Goal: Obtain resource: Download file/media

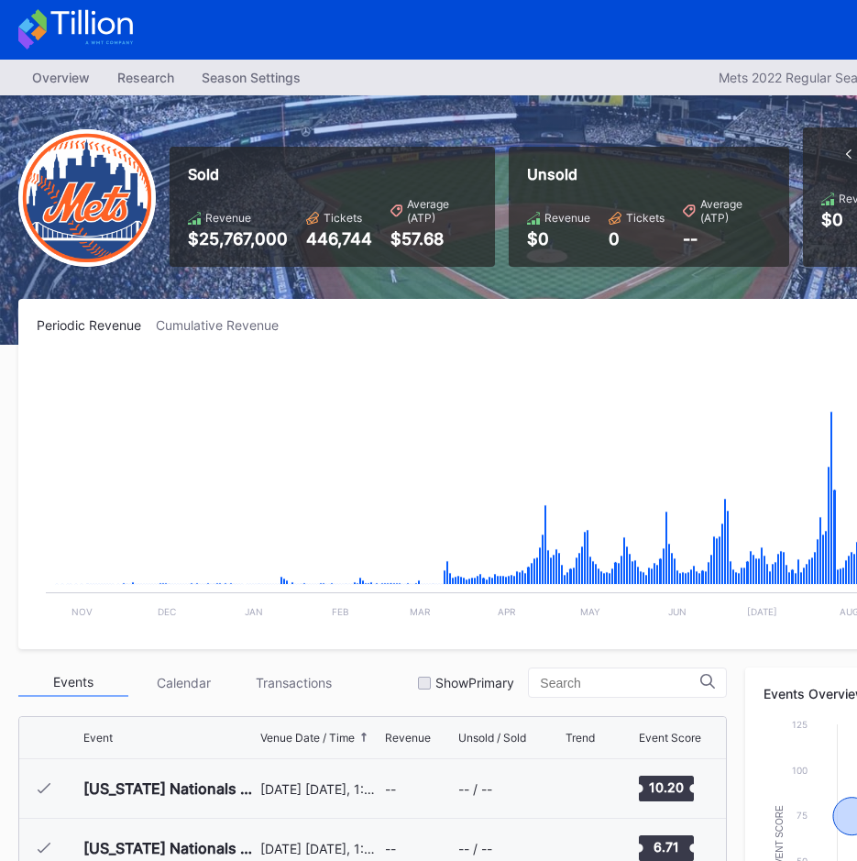
scroll to position [577, 0]
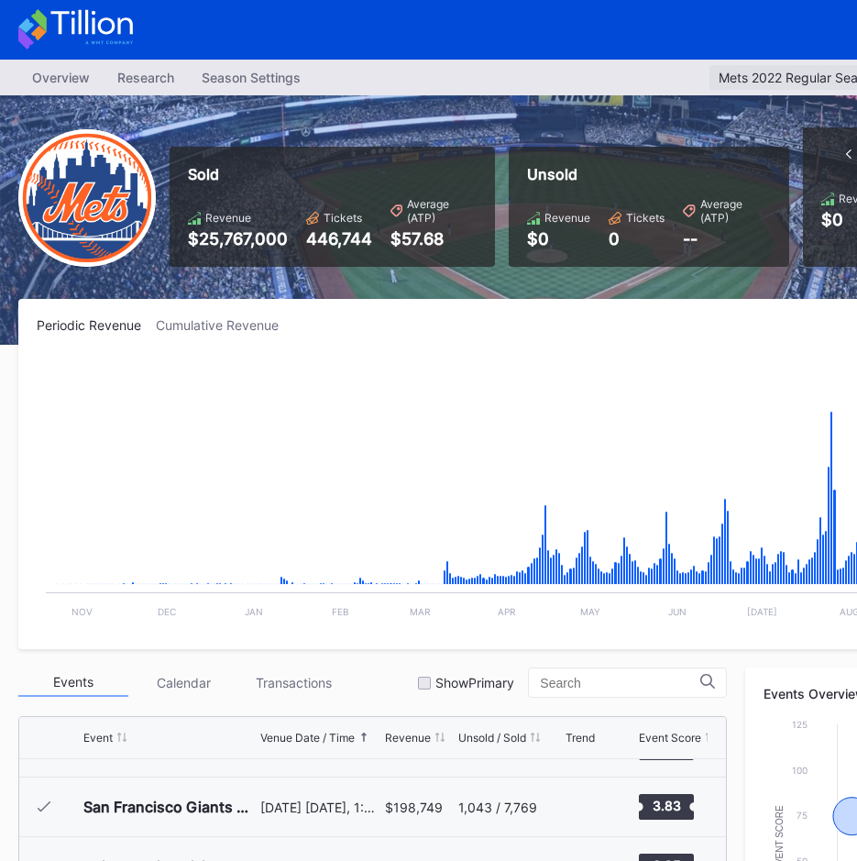
click at [728, 77] on div "Mets 2022 Regular Season" at bounding box center [799, 78] width 160 height 16
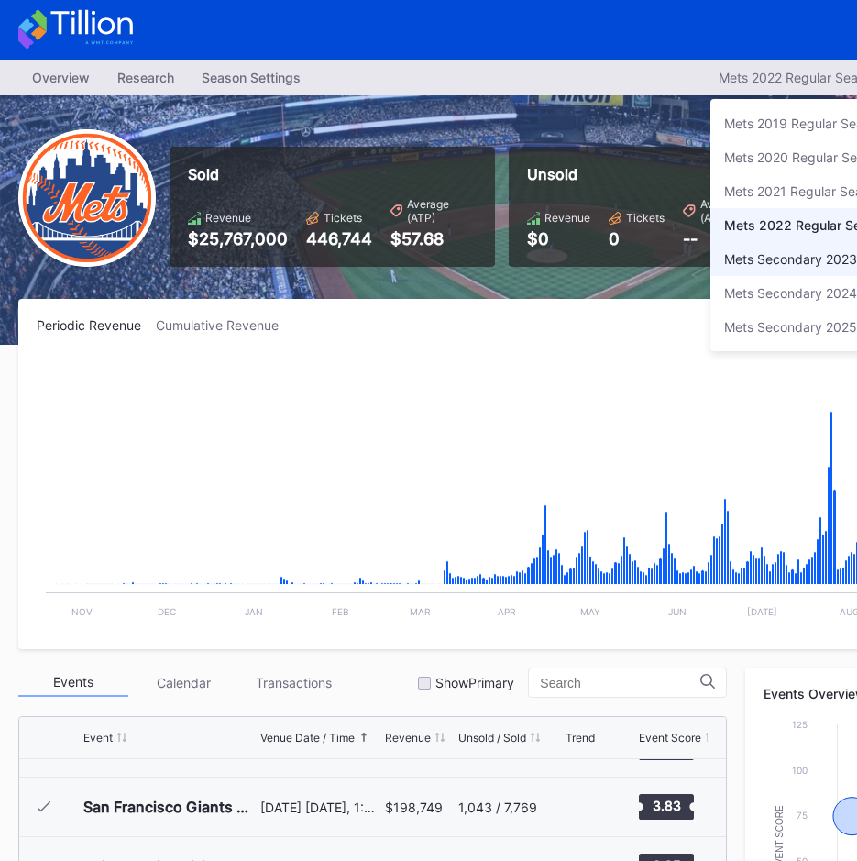
click at [775, 270] on div "Mets Secondary 2023" at bounding box center [806, 259] width 193 height 34
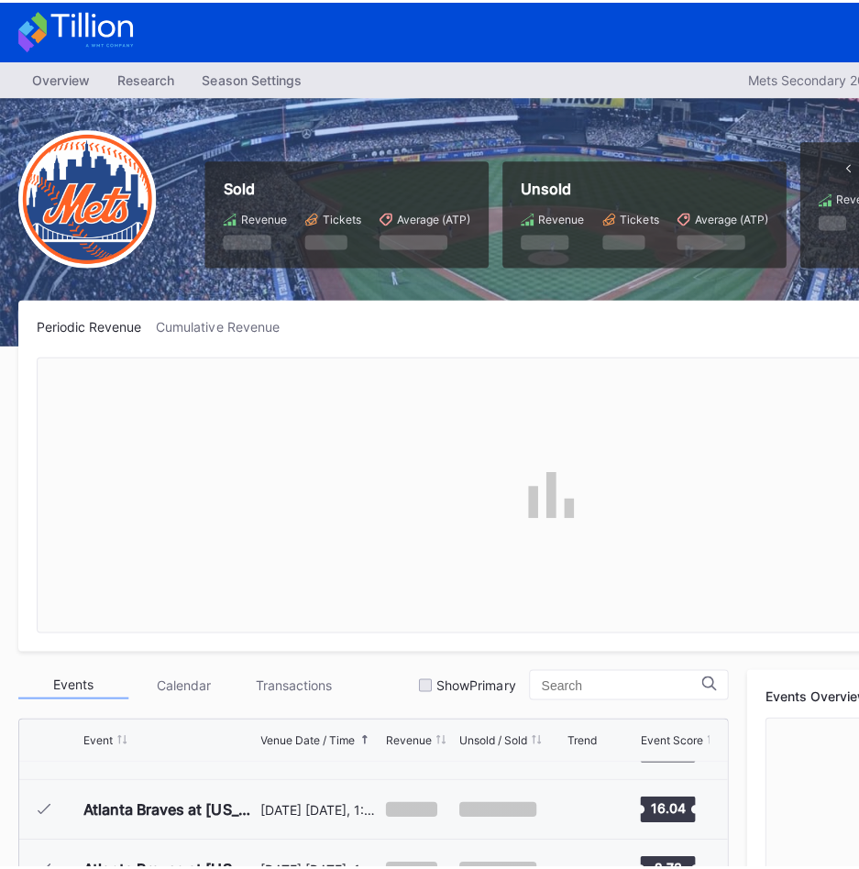
scroll to position [4226, 0]
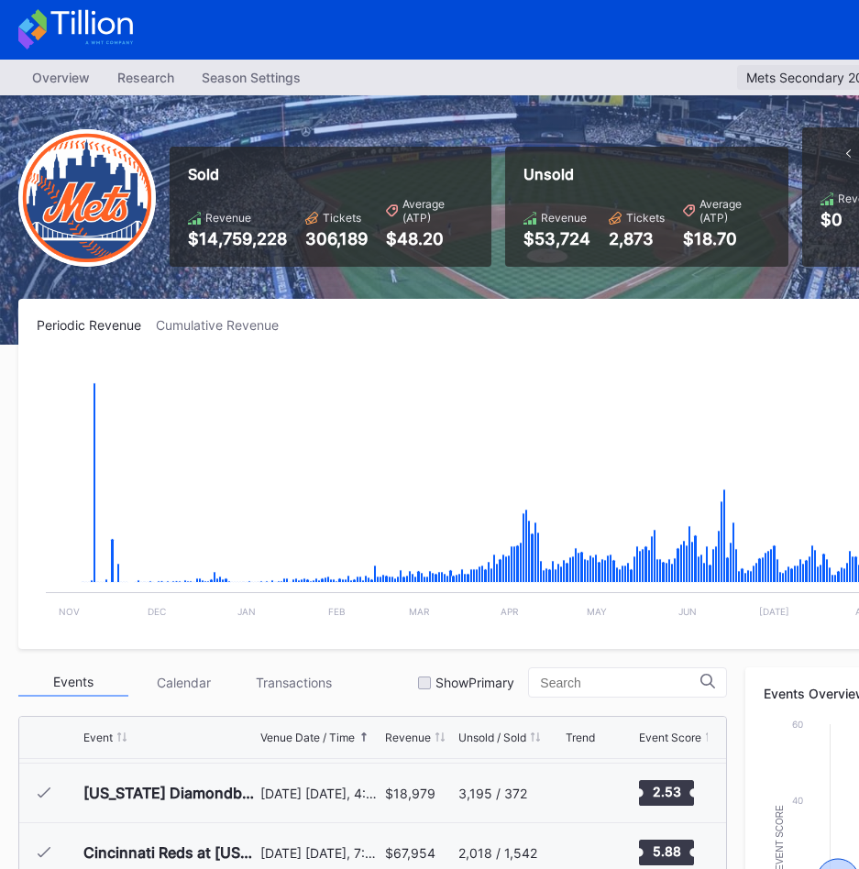
click at [812, 82] on div "Mets Secondary 2023" at bounding box center [812, 78] width 133 height 16
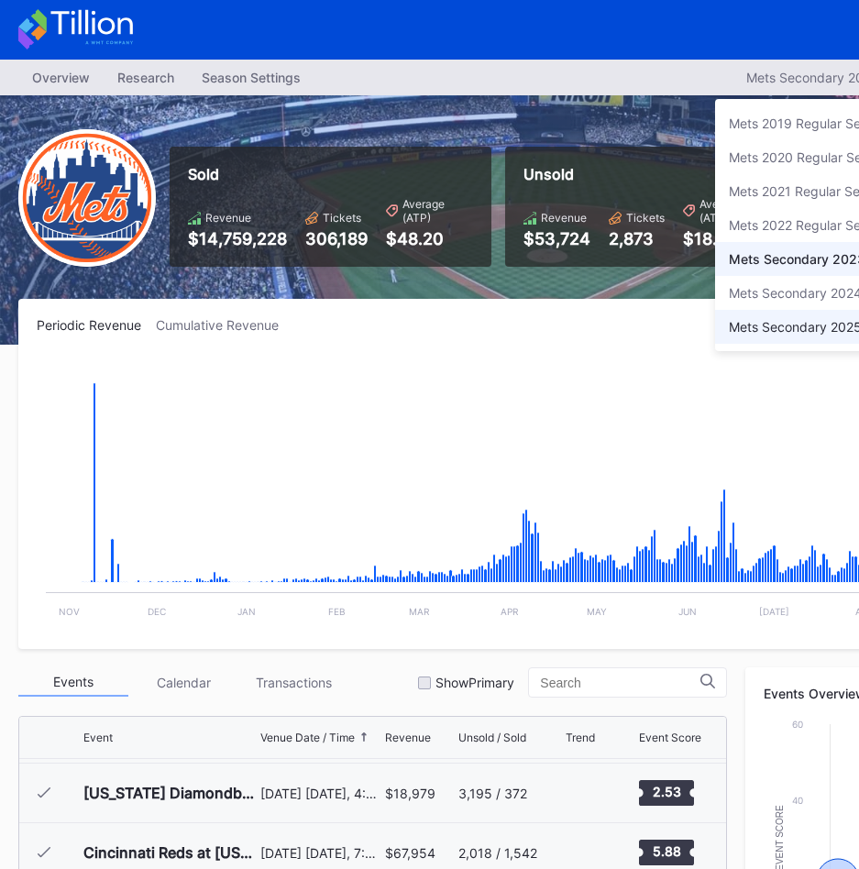
click at [787, 331] on div "Mets Secondary 2025" at bounding box center [795, 327] width 133 height 16
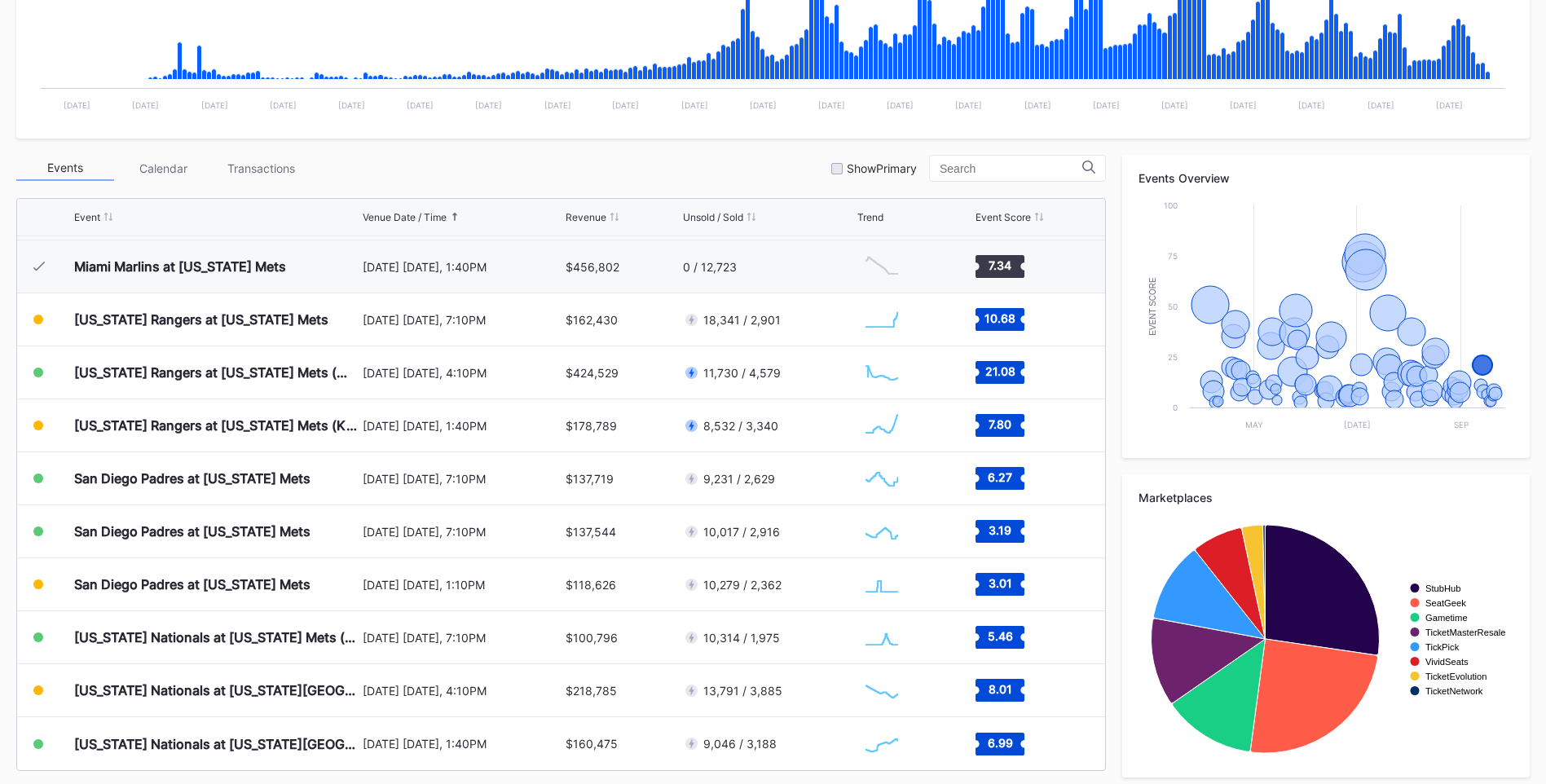
scroll to position [446, 0]
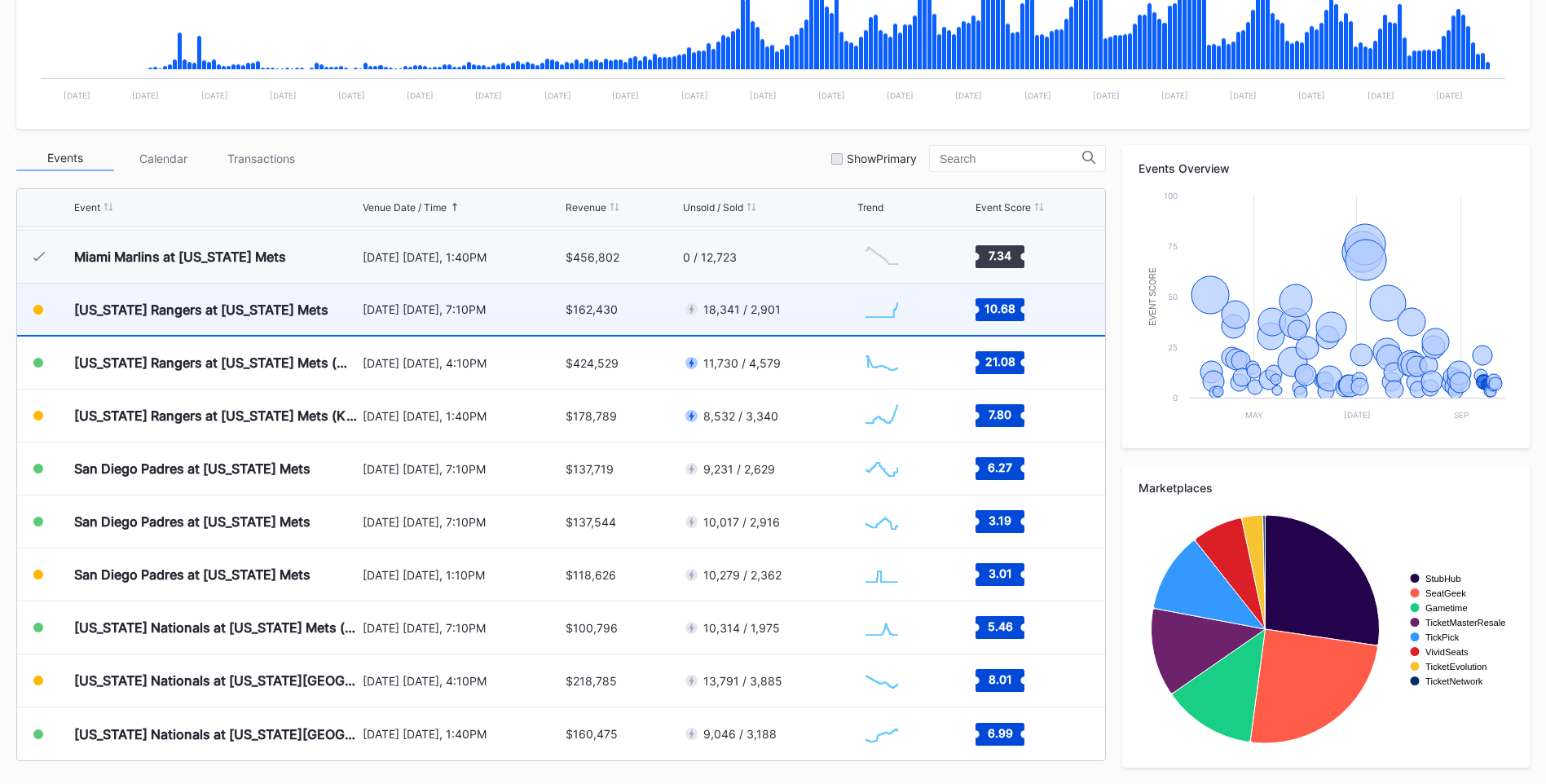
click at [292, 317] on div "[US_STATE] Rangers at [US_STATE] Mets" at bounding box center [216, 309] width 284 height 52
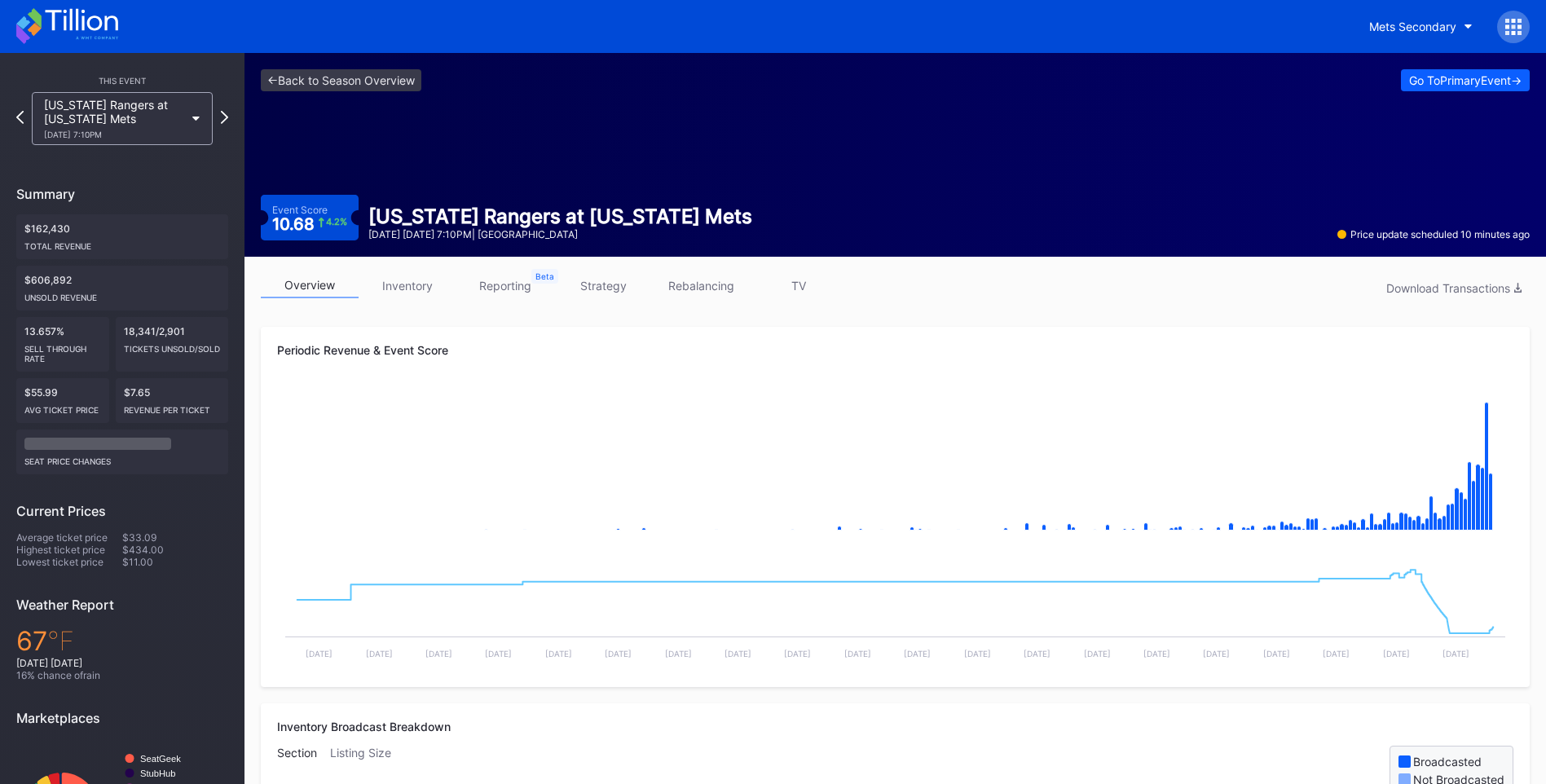
click at [402, 289] on link "inventory" at bounding box center [407, 285] width 98 height 25
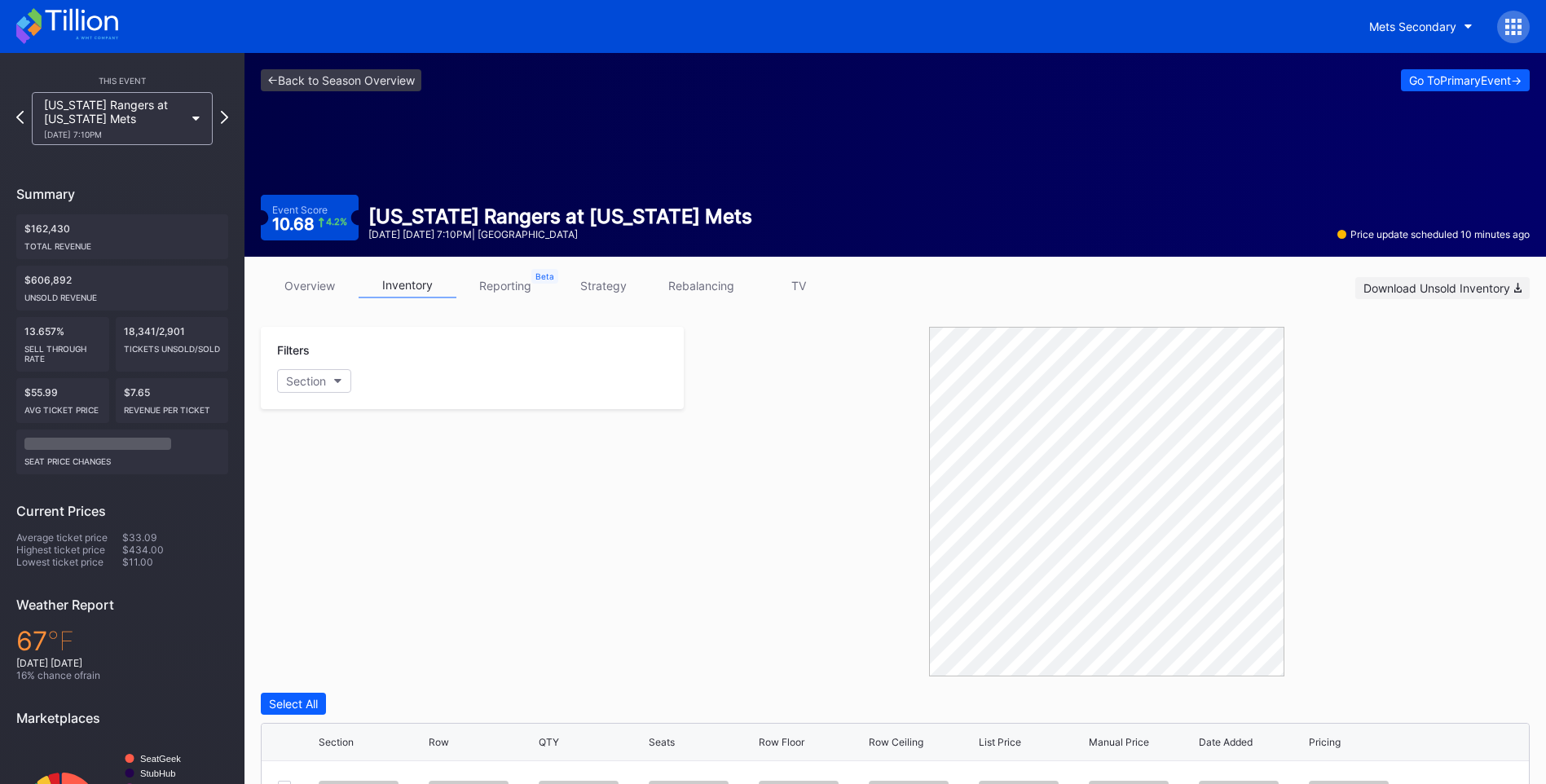
click at [1441, 291] on div "Download Unsold Inventory" at bounding box center [1442, 288] width 158 height 14
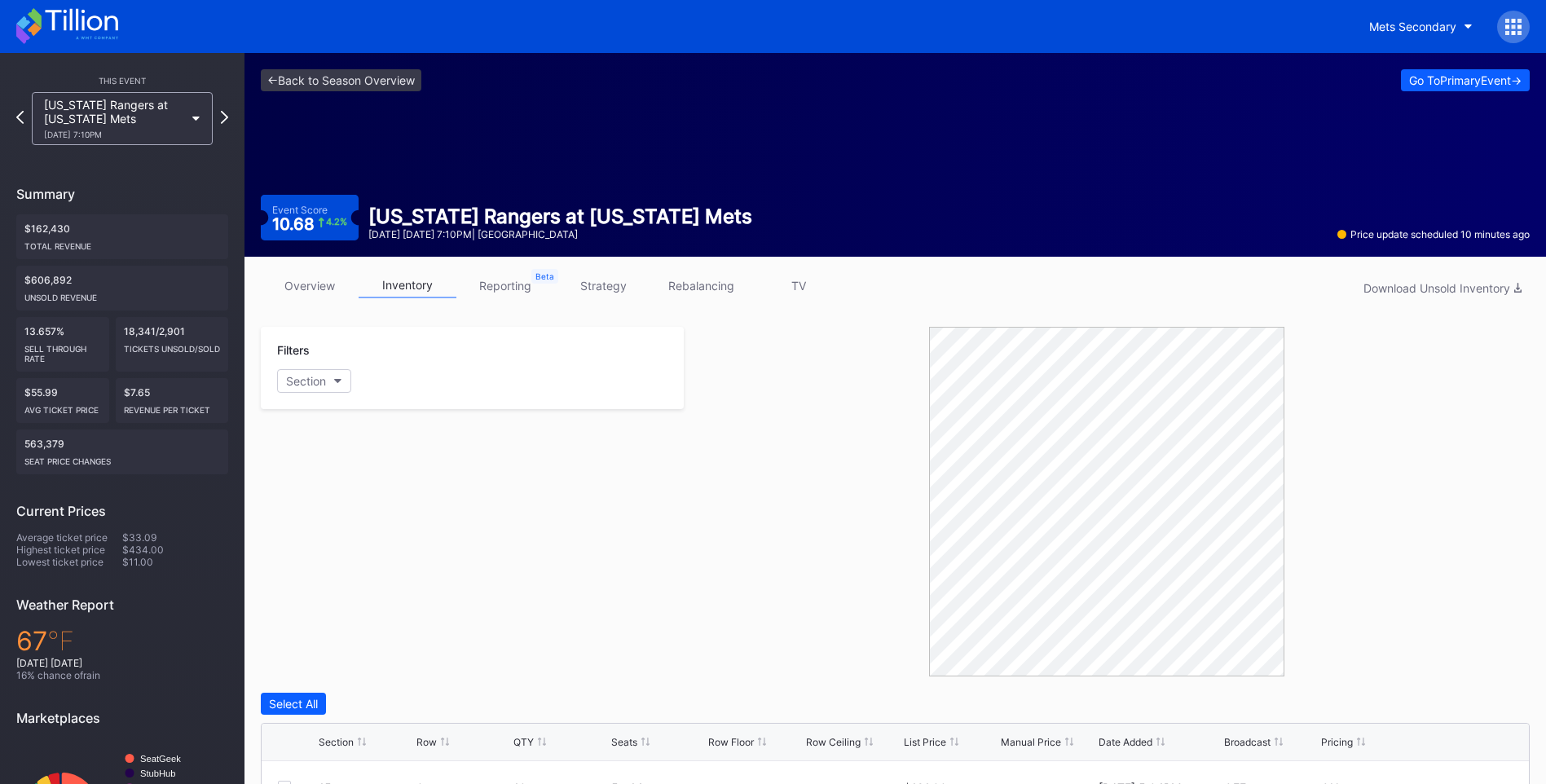
click at [734, 509] on div at bounding box center [1106, 501] width 845 height 349
click at [594, 535] on div "Filters Section" at bounding box center [472, 501] width 423 height 349
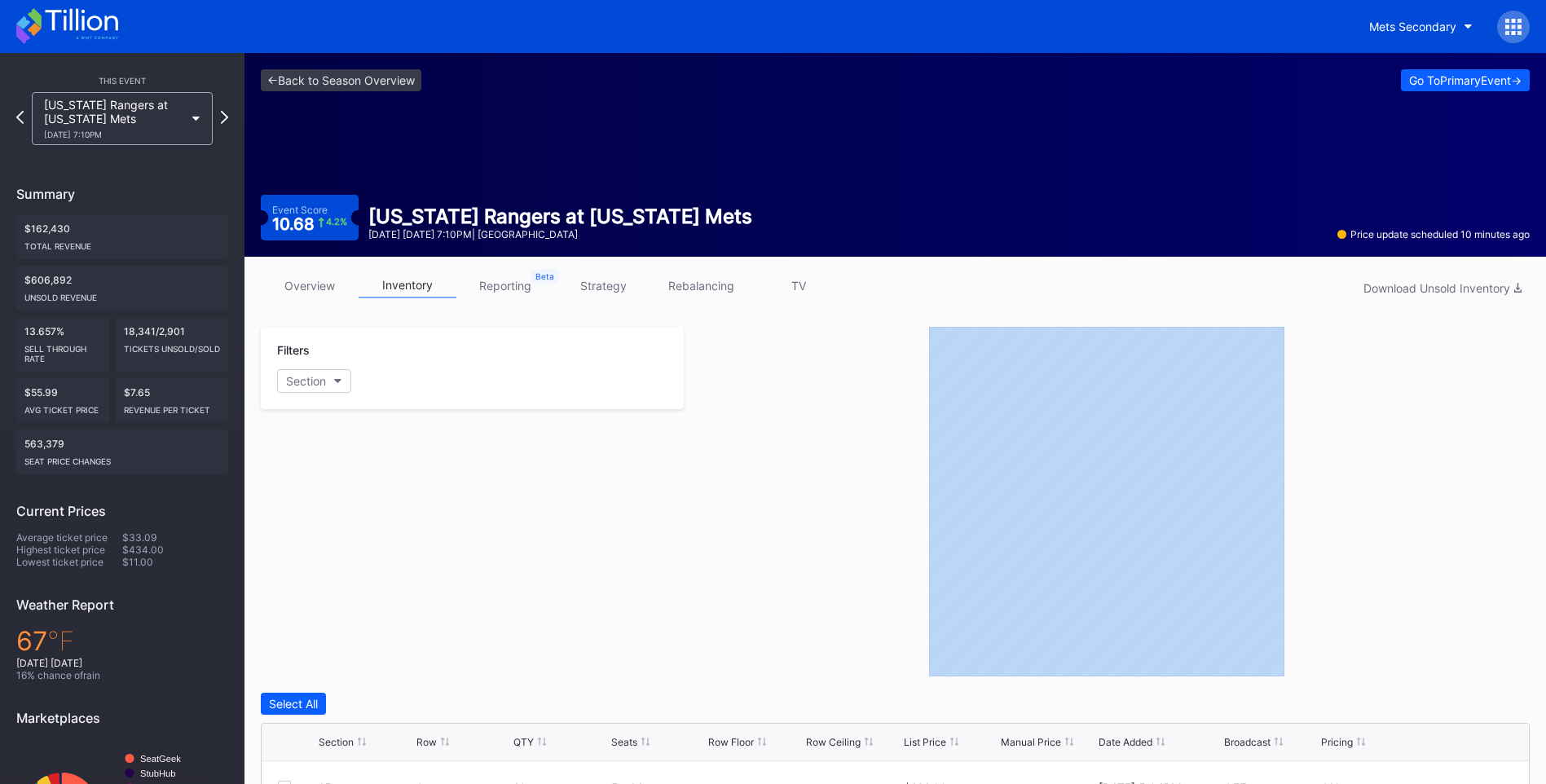
click at [594, 535] on div "Filters Section" at bounding box center [472, 501] width 423 height 349
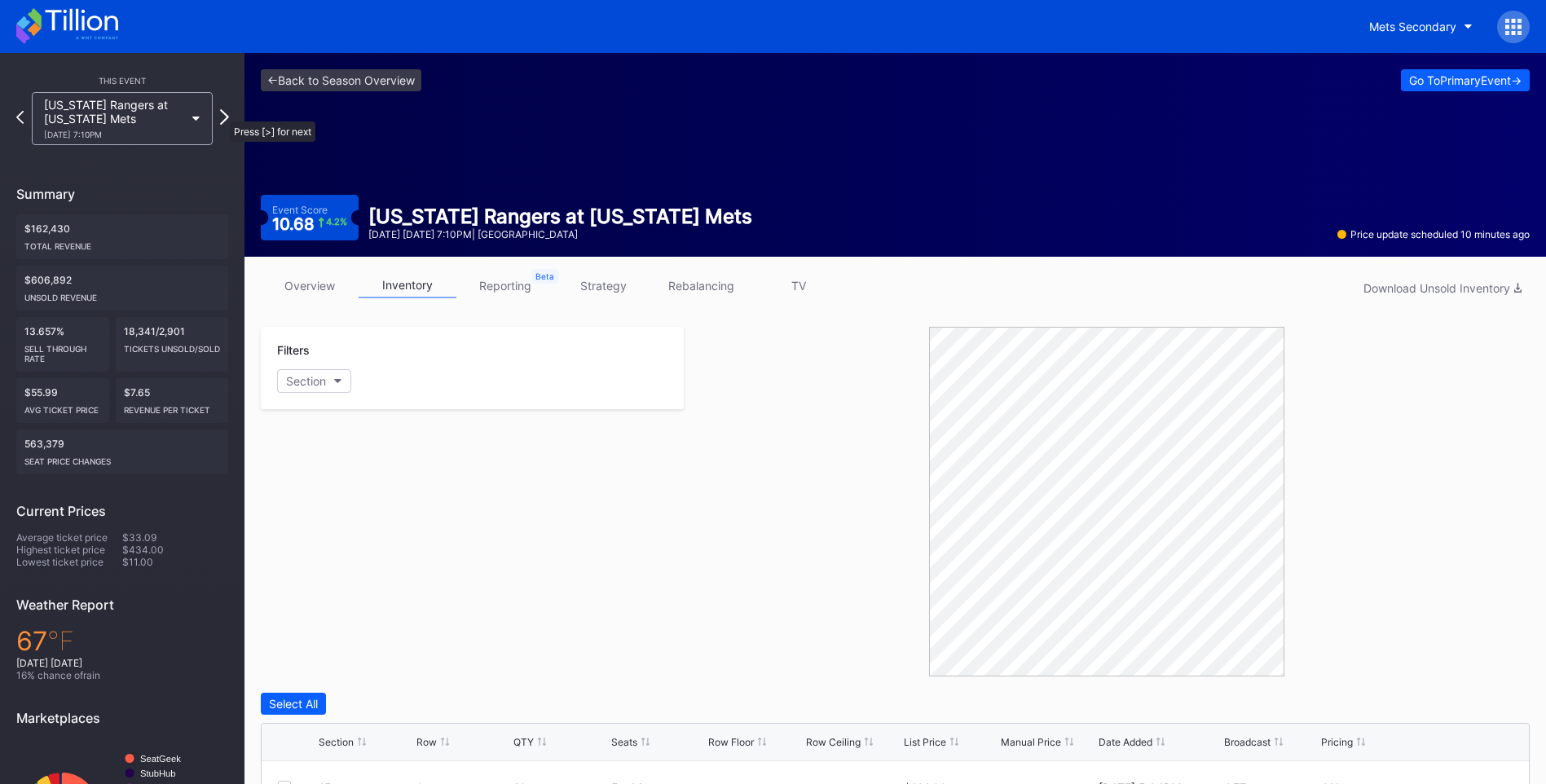
click at [221, 113] on icon at bounding box center [224, 116] width 9 height 15
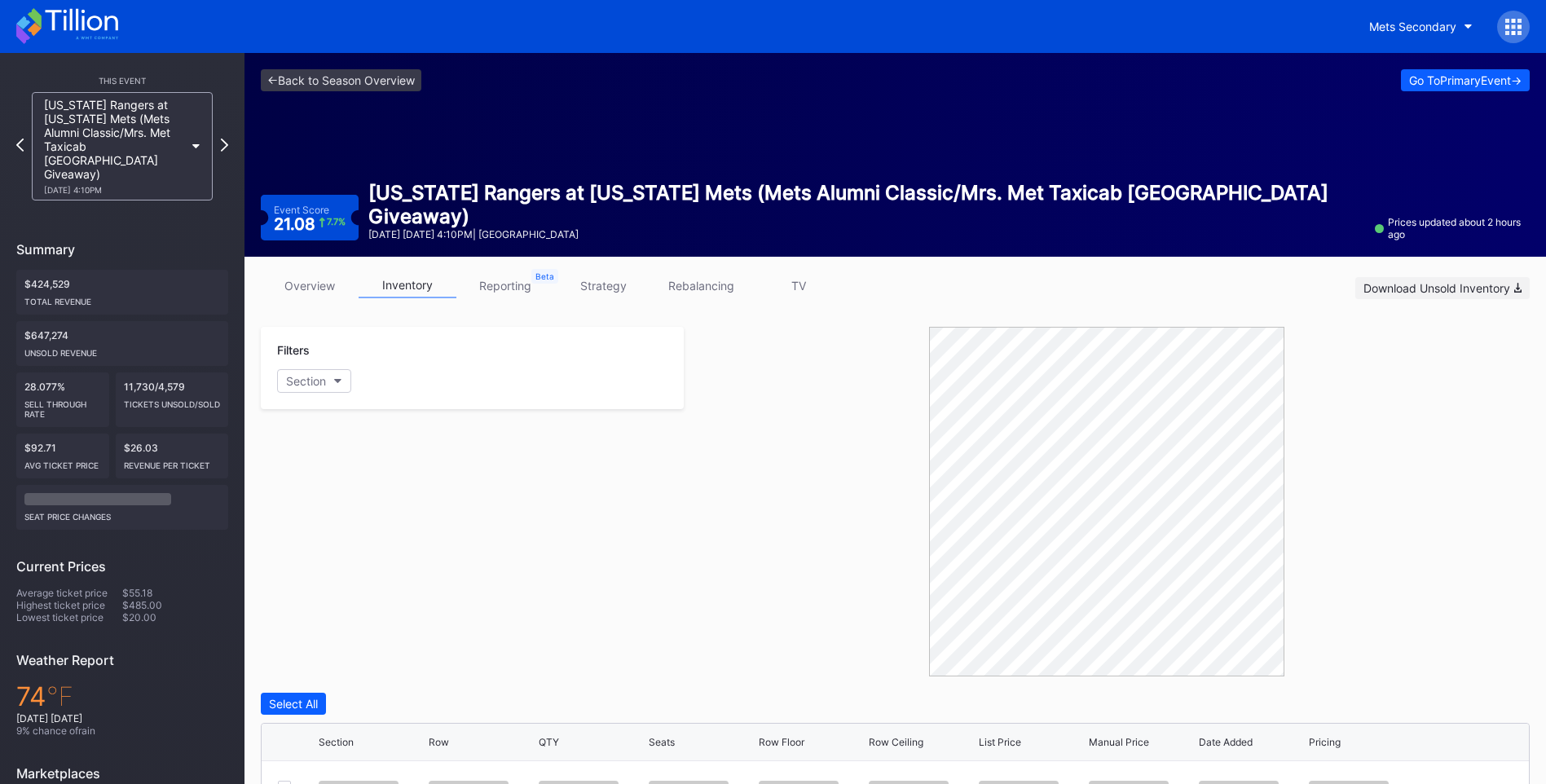
click at [1404, 288] on div "Download Unsold Inventory" at bounding box center [1442, 288] width 158 height 14
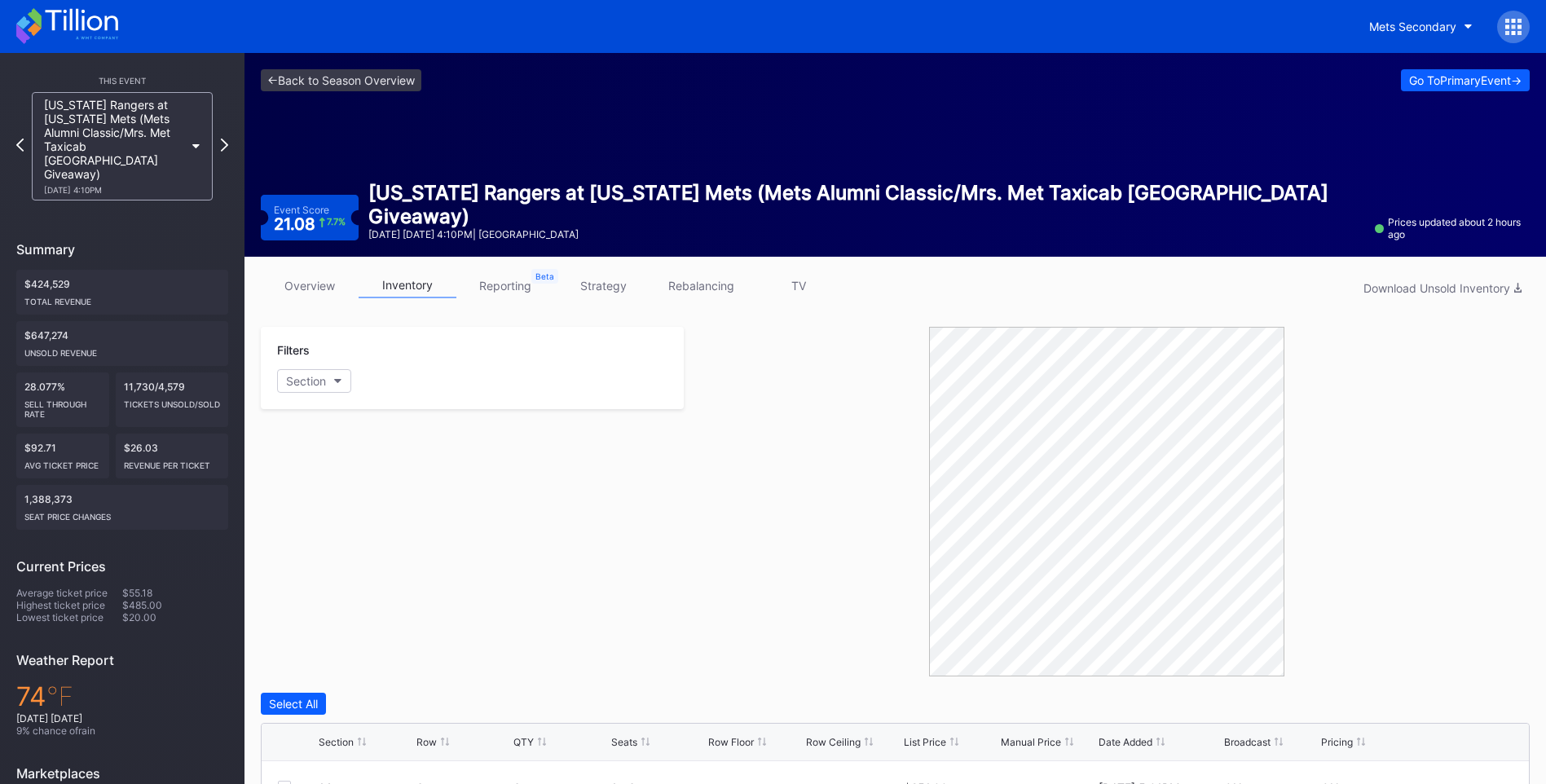
drag, startPoint x: 871, startPoint y: 462, endPoint x: 748, endPoint y: 396, distance: 139.6
click at [871, 462] on div at bounding box center [1106, 501] width 845 height 349
click at [224, 137] on icon at bounding box center [224, 144] width 9 height 15
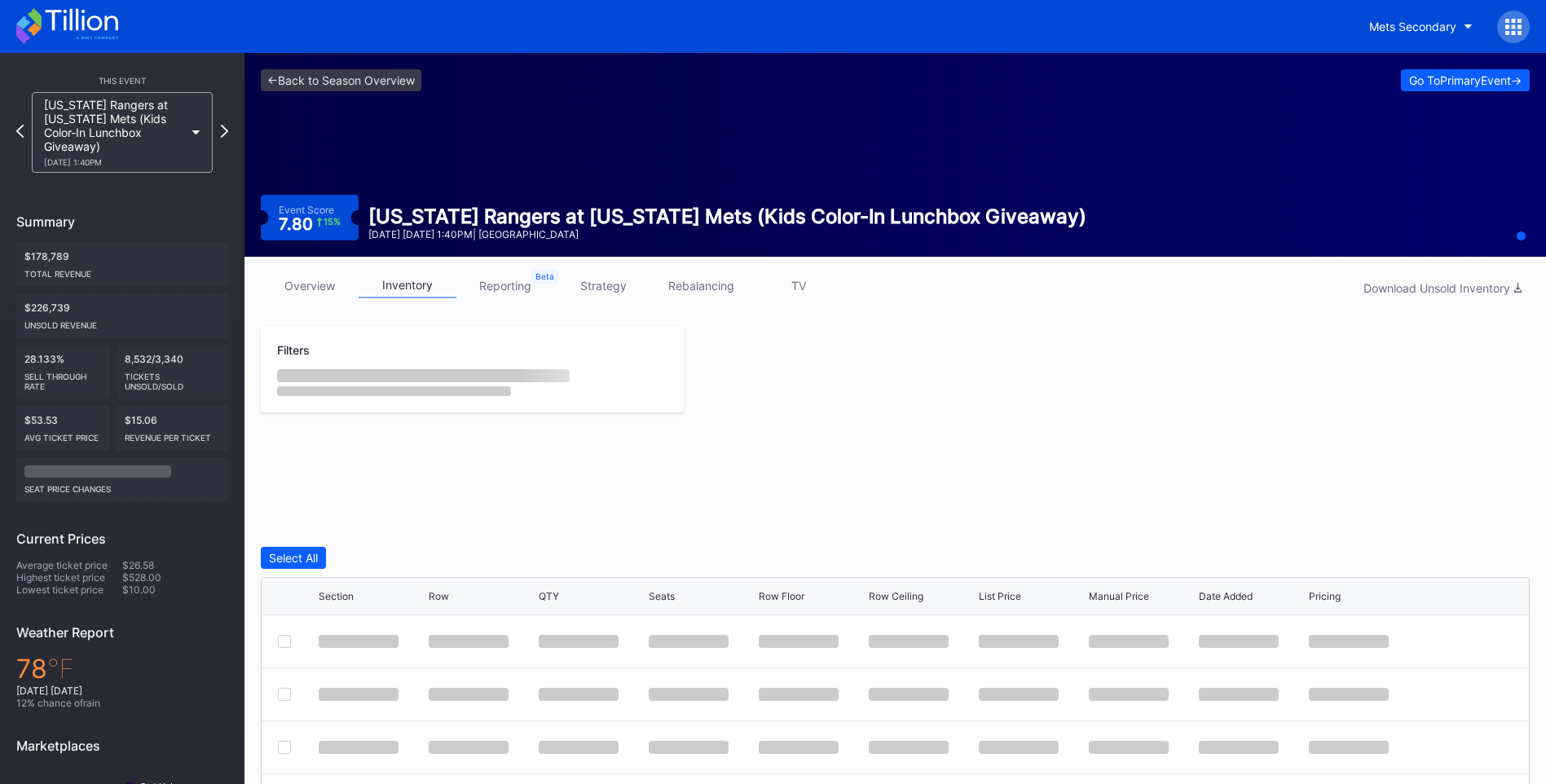
click at [100, 20] on icon at bounding box center [81, 20] width 73 height 22
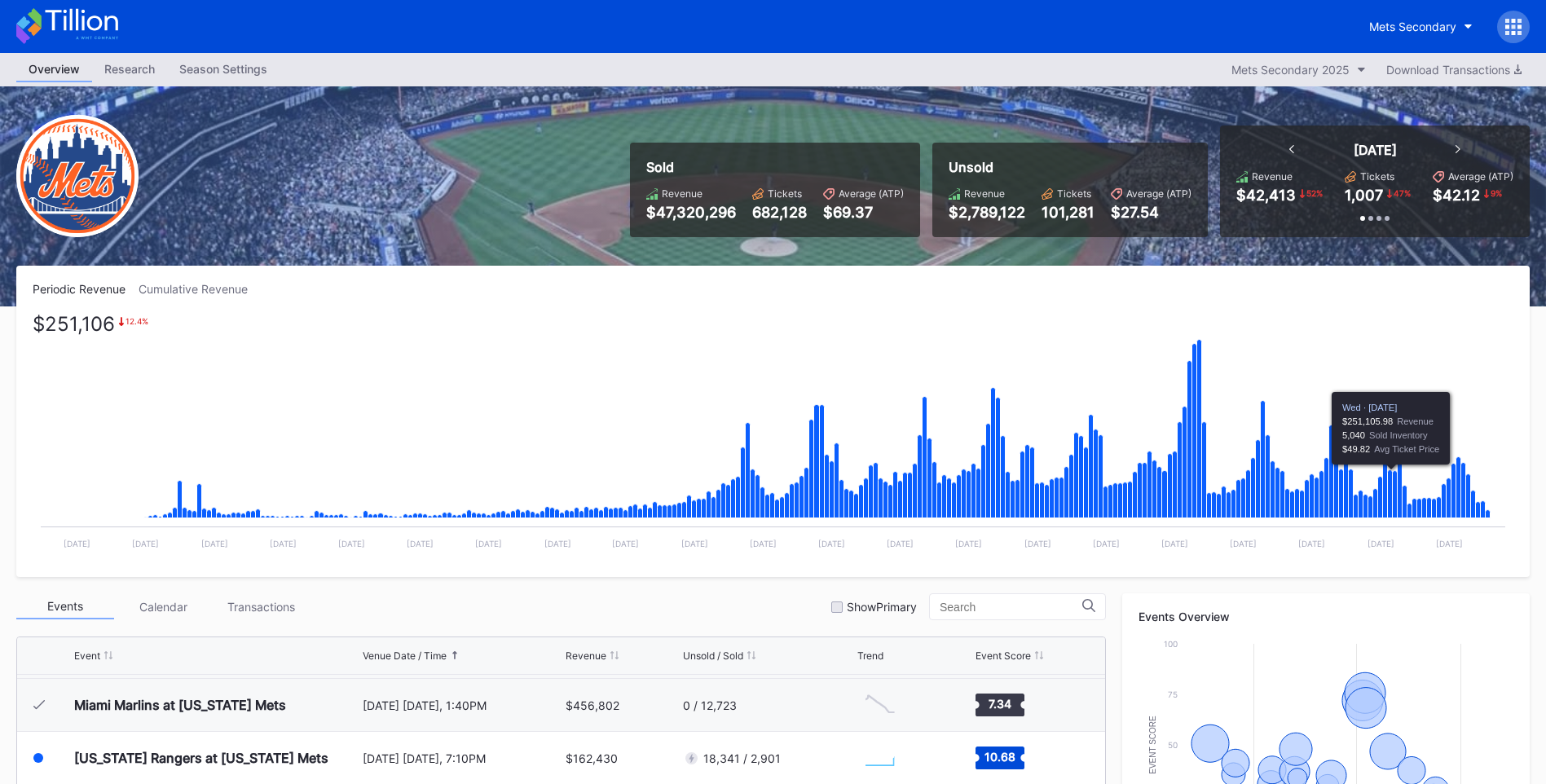
scroll to position [448, 0]
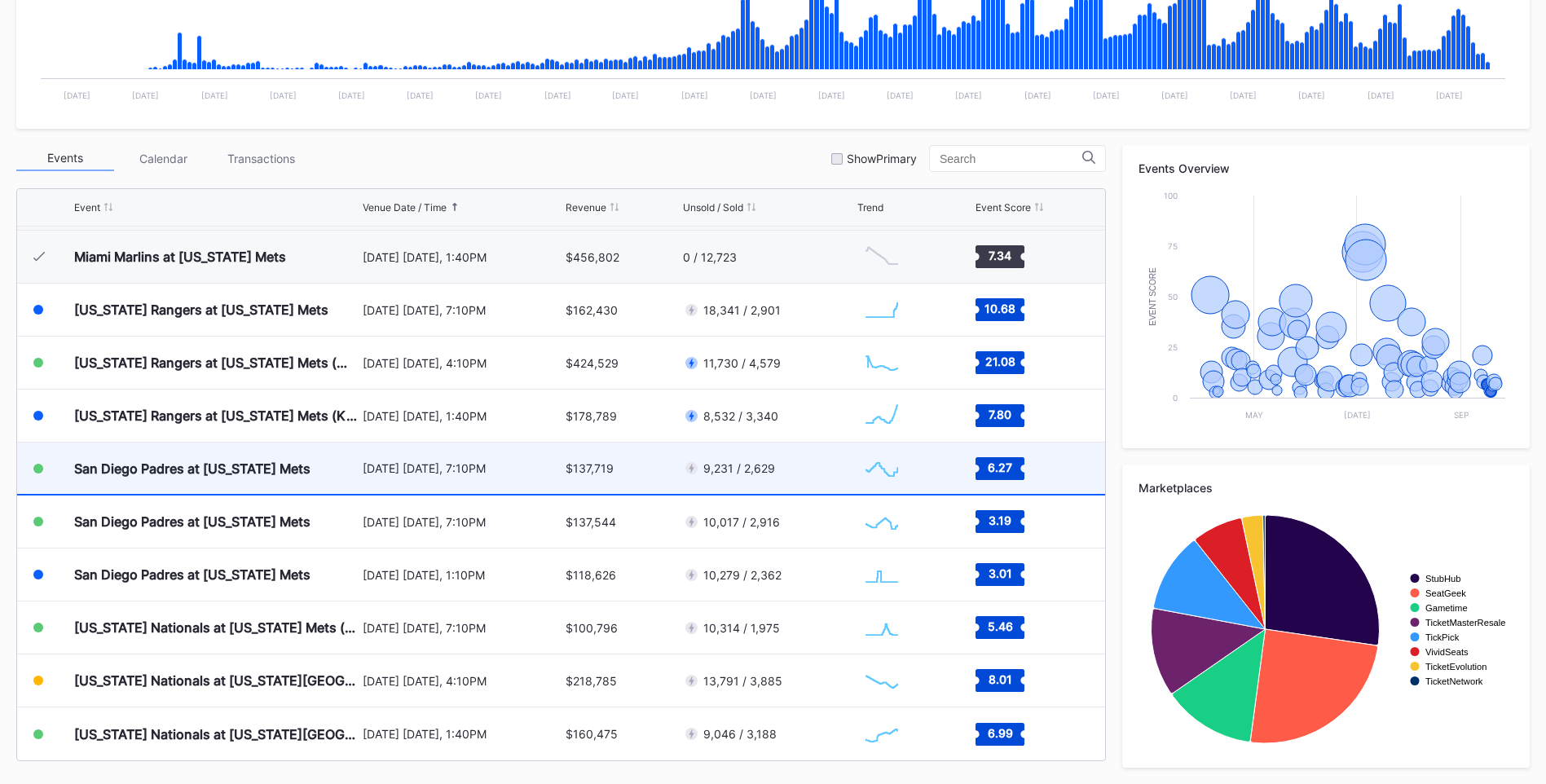
click at [282, 464] on div "San Diego Padres at [US_STATE] Mets" at bounding box center [192, 468] width 236 height 16
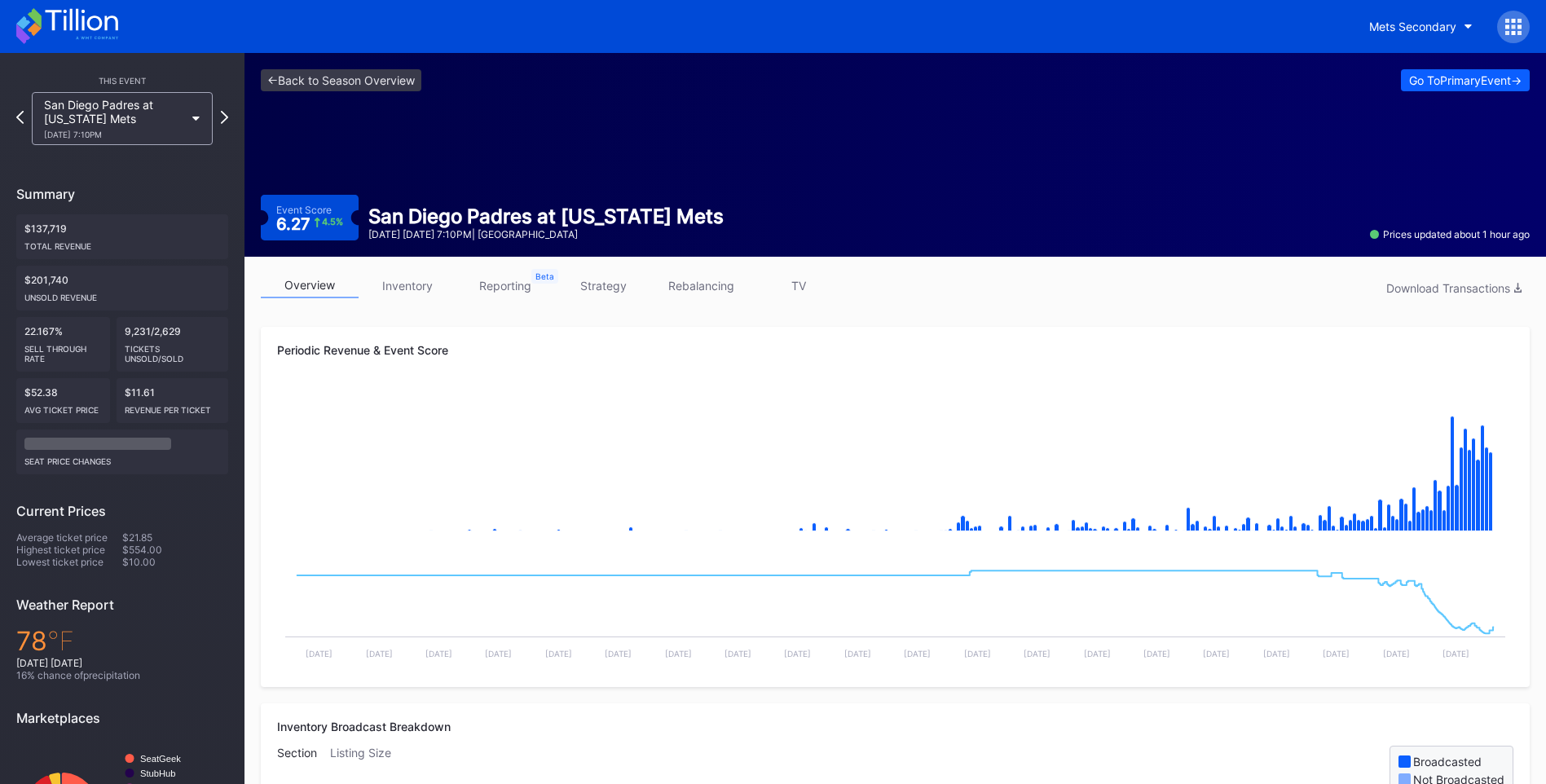
click at [403, 283] on link "inventory" at bounding box center [407, 285] width 98 height 25
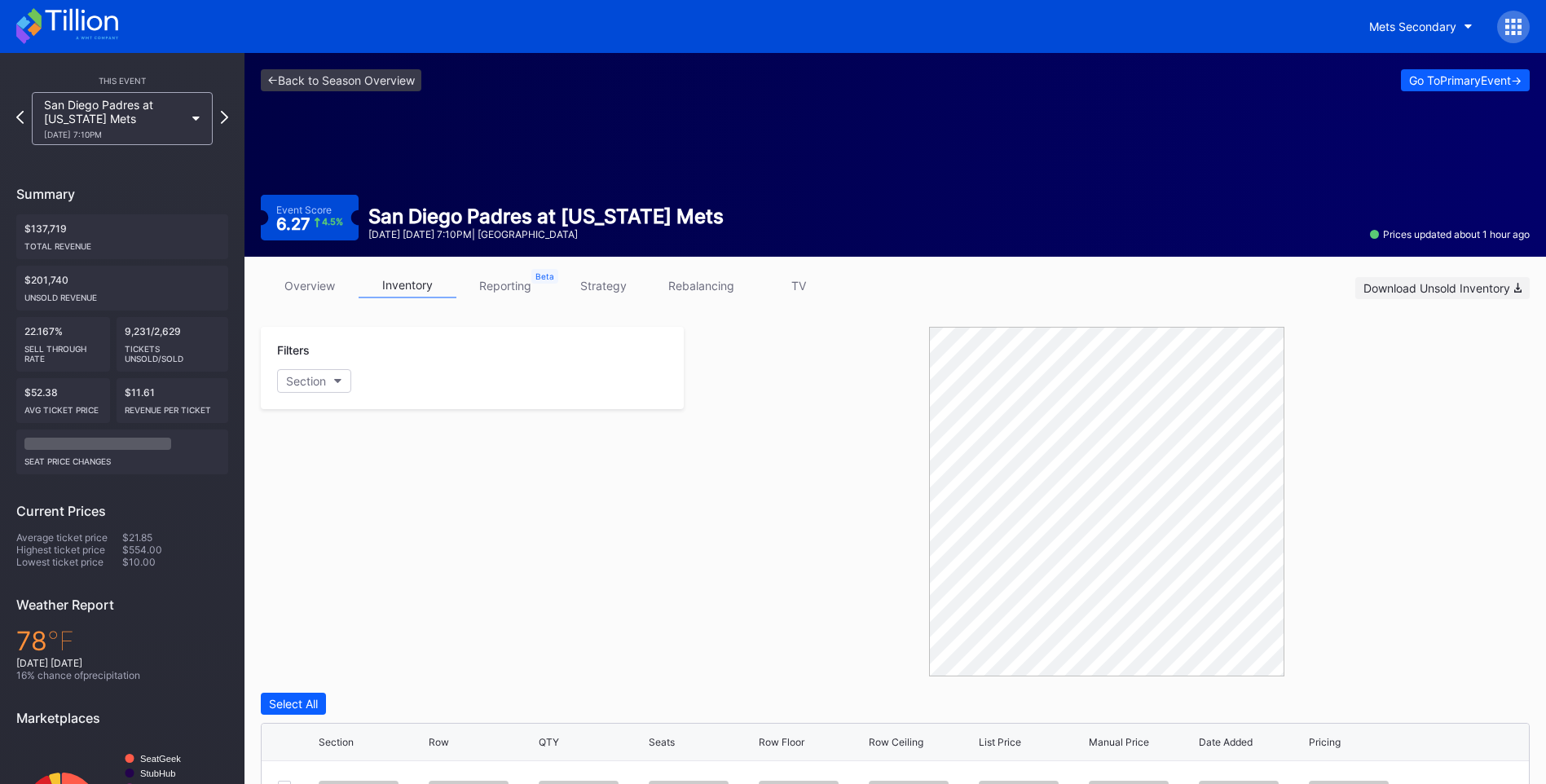
click at [1401, 288] on div "Download Unsold Inventory" at bounding box center [1442, 288] width 158 height 14
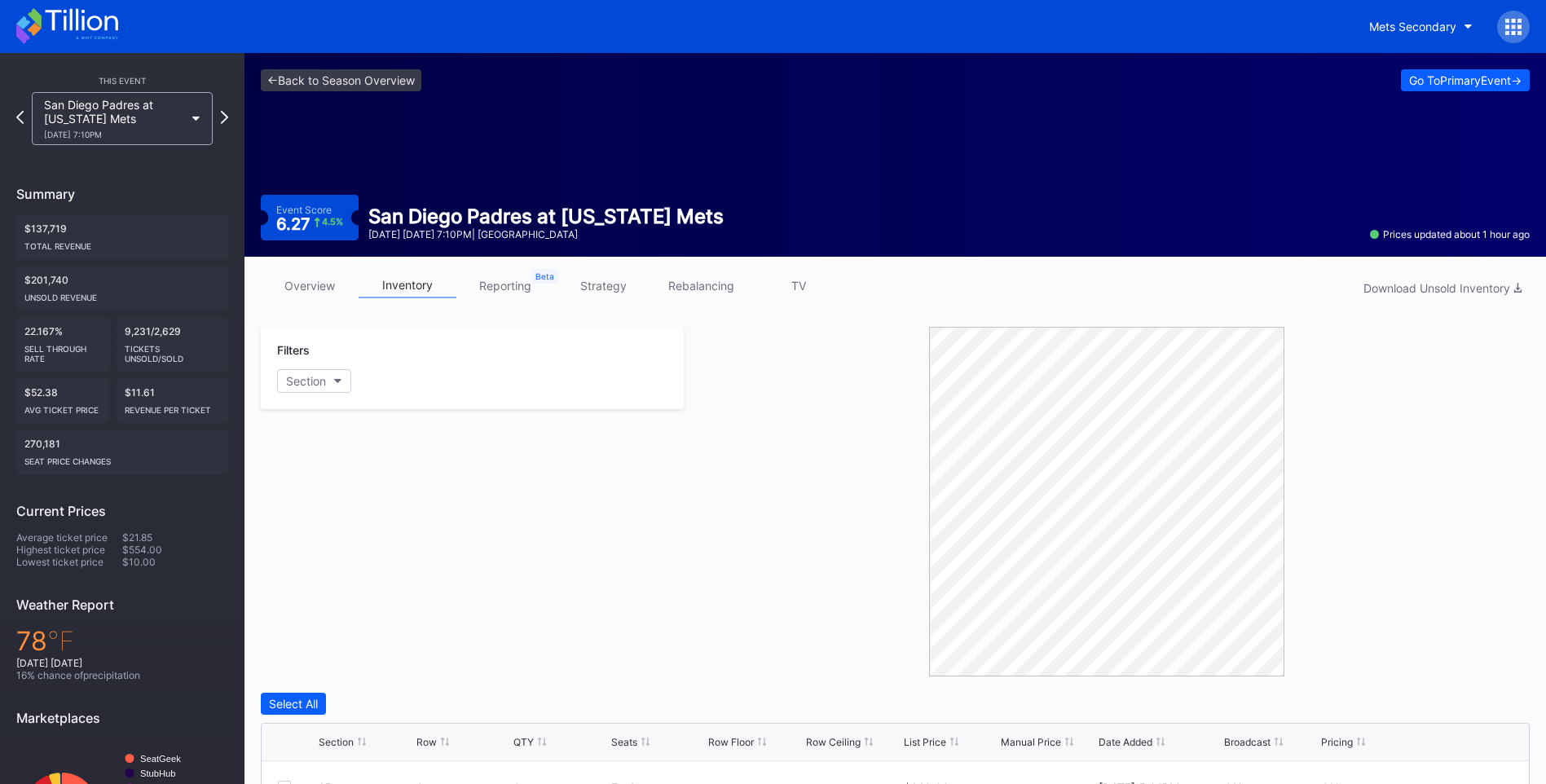
drag, startPoint x: 757, startPoint y: 262, endPoint x: 777, endPoint y: 260, distance: 20.1
click at [758, 262] on div "overview inventory reporting strategy rebalancing TV Download Unsold Inventory …" at bounding box center [895, 723] width 1302 height 932
drag, startPoint x: 1382, startPoint y: 356, endPoint x: 1366, endPoint y: 340, distance: 22.6
click at [1382, 356] on div at bounding box center [1106, 501] width 845 height 349
drag, startPoint x: 867, startPoint y: 532, endPoint x: 1495, endPoint y: 620, distance: 634.1
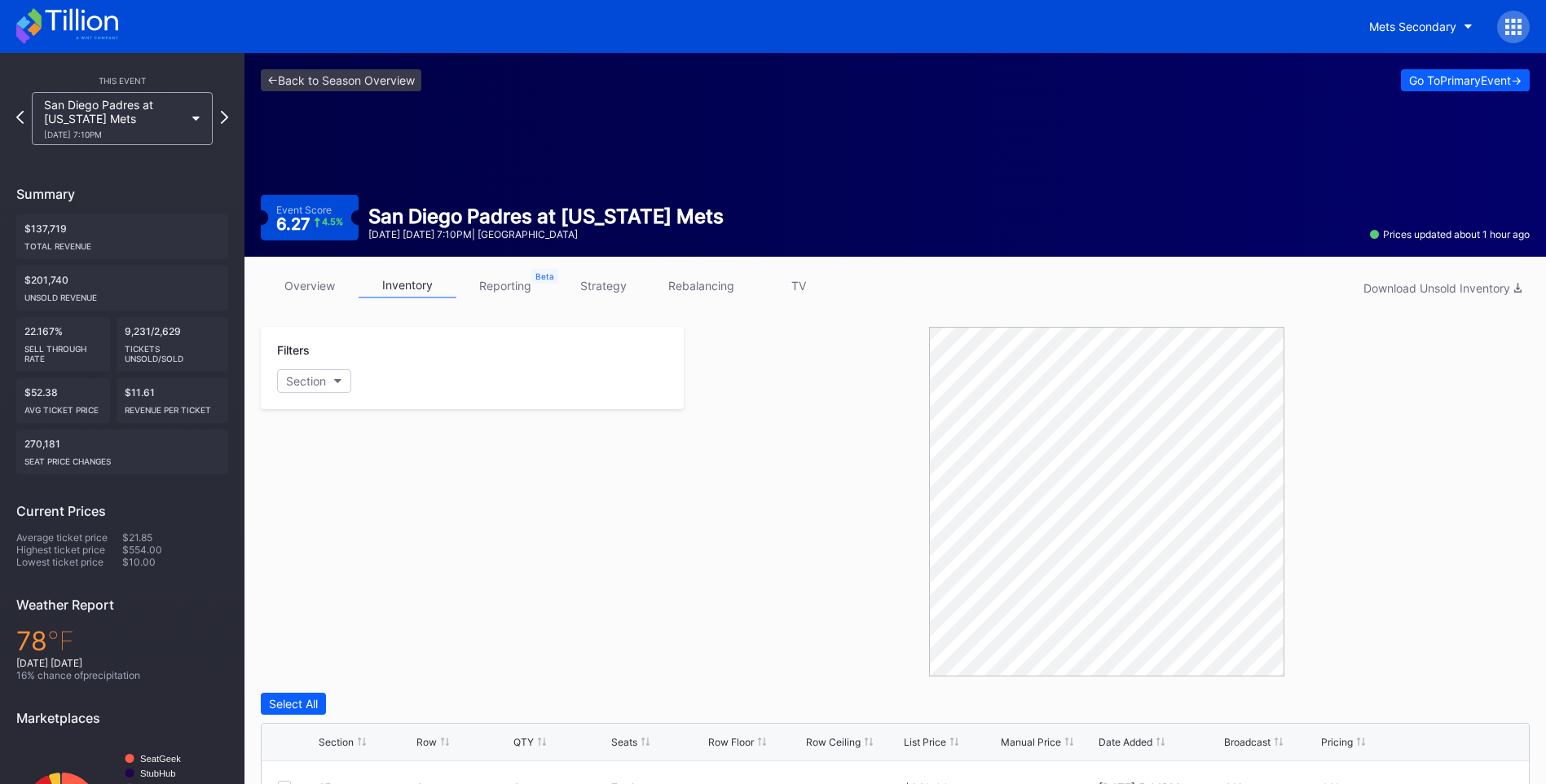
click at [866, 530] on div at bounding box center [1106, 501] width 845 height 349
click at [228, 115] on icon at bounding box center [224, 116] width 9 height 15
click at [1395, 289] on div "Download Unsold Inventory" at bounding box center [1442, 288] width 158 height 14
click at [718, 430] on div at bounding box center [1106, 501] width 845 height 349
click at [121, 28] on div "Mets Secondary" at bounding box center [773, 27] width 1546 height 53
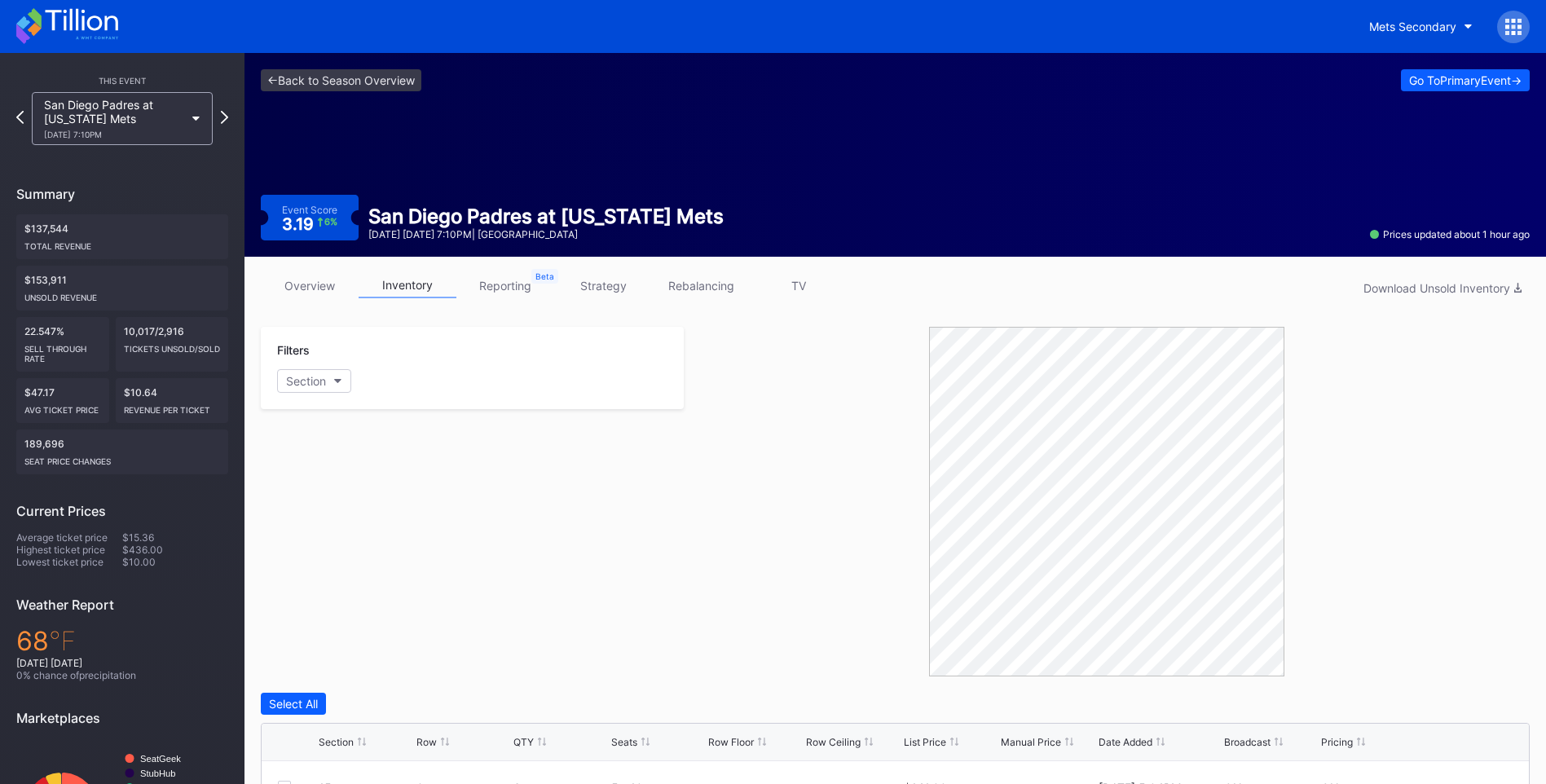
click at [115, 28] on icon at bounding box center [67, 26] width 102 height 36
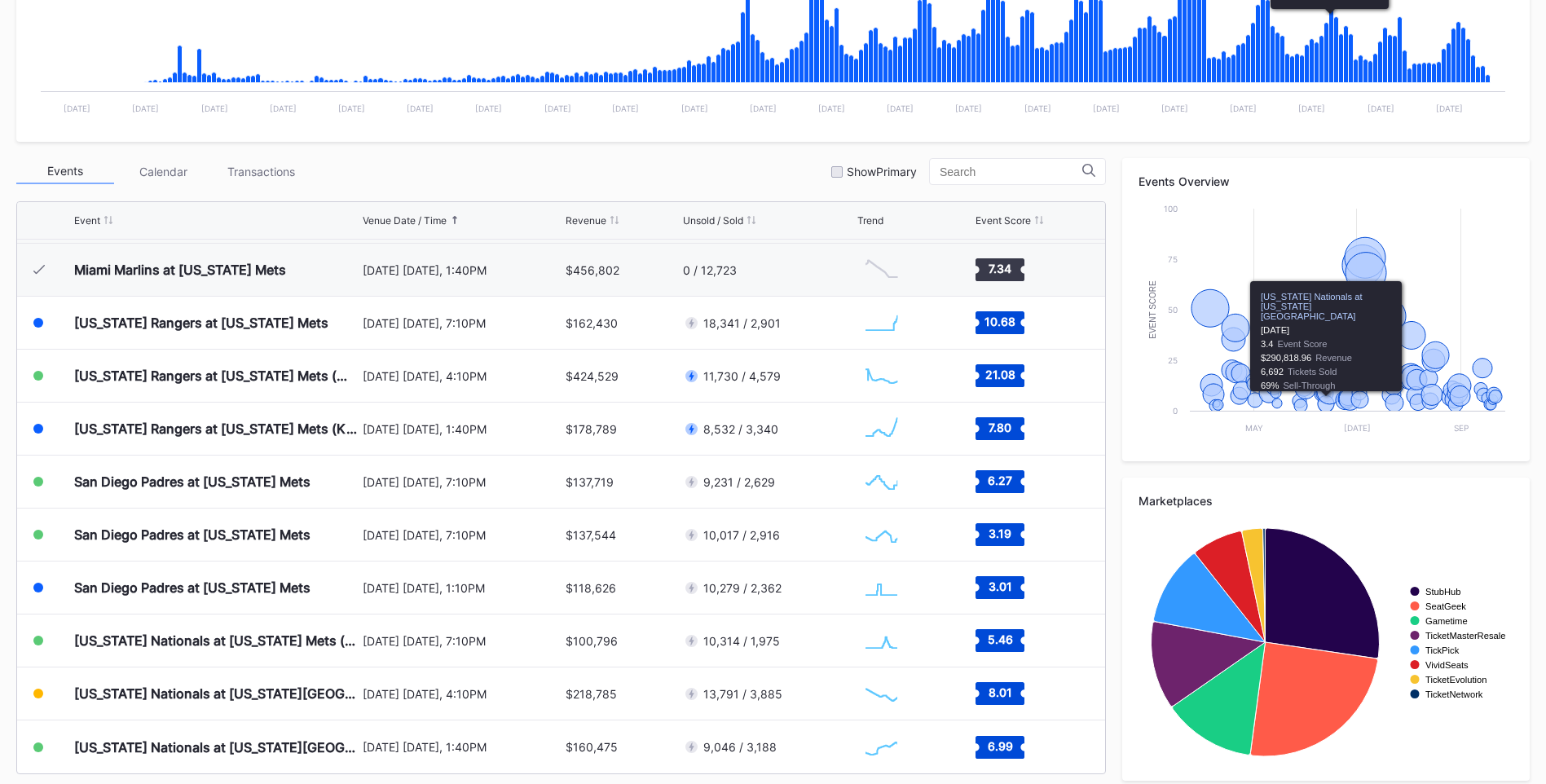
scroll to position [448, 0]
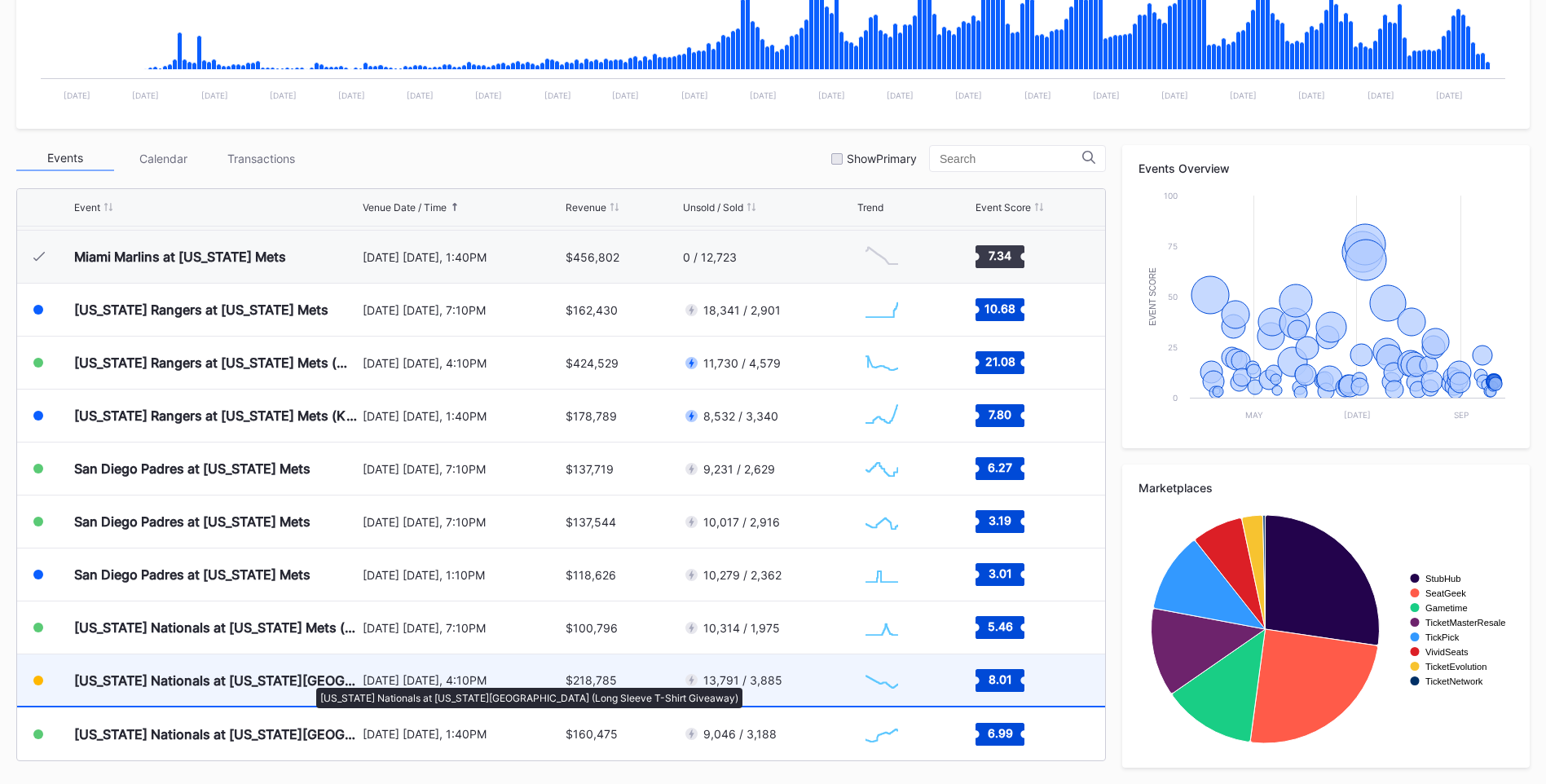
click at [308, 679] on div "[US_STATE] Nationals at [US_STATE][GEOGRAPHIC_DATA] (Long Sleeve T-Shirt Giveaw…" at bounding box center [216, 680] width 284 height 16
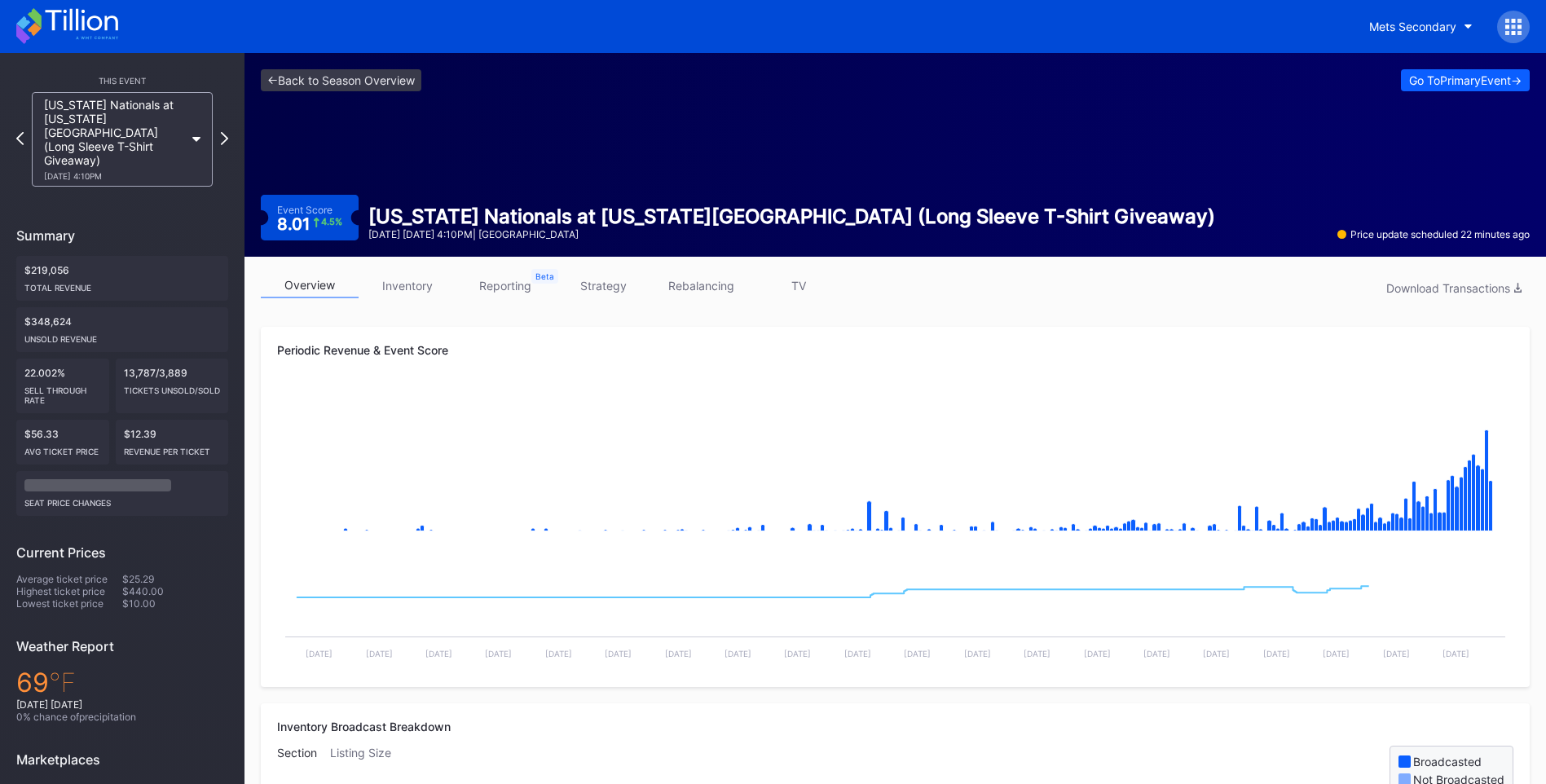
click at [421, 286] on link "inventory" at bounding box center [407, 285] width 98 height 25
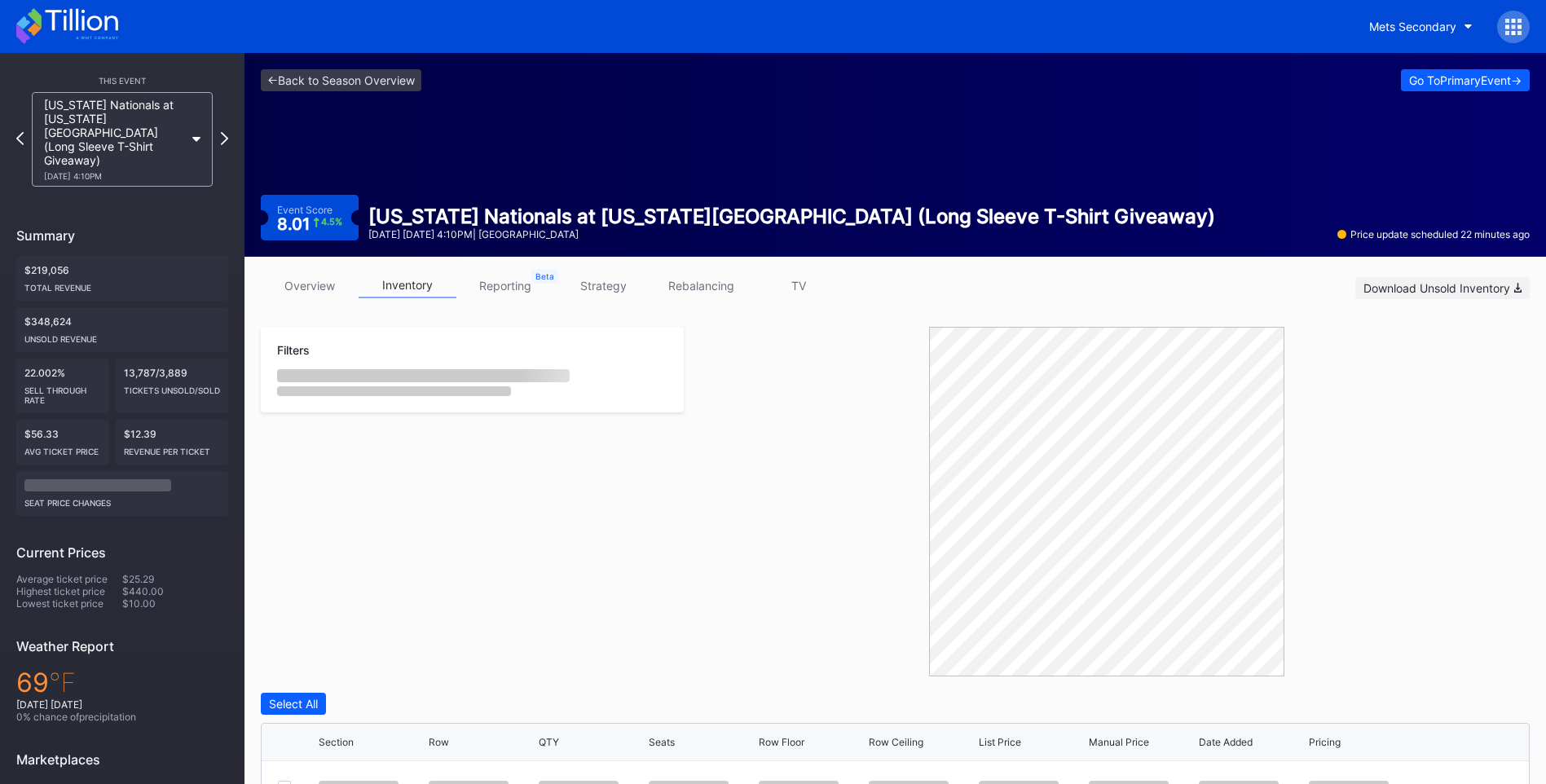
click at [1414, 291] on div "Download Unsold Inventory" at bounding box center [1442, 288] width 158 height 14
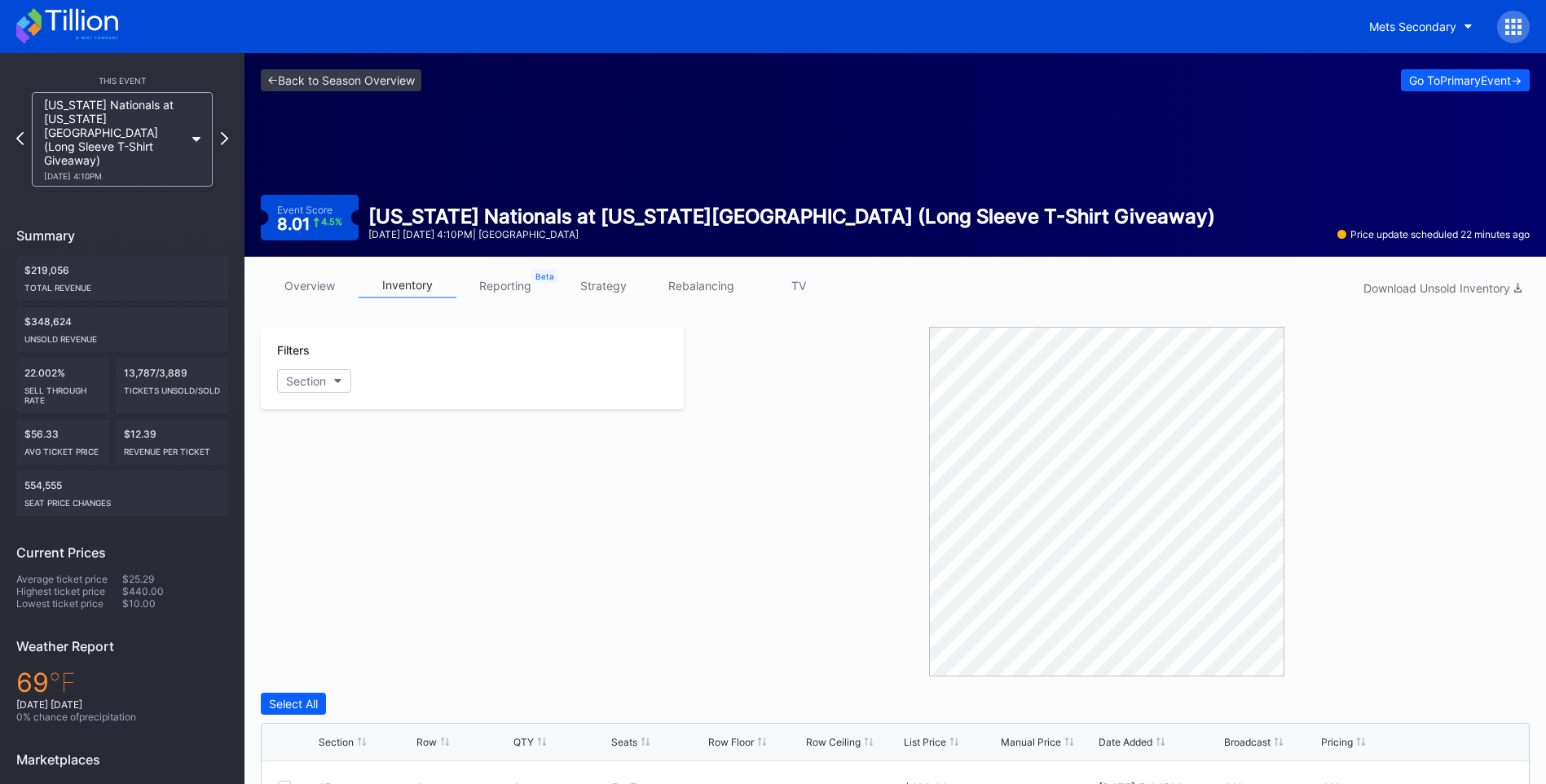
click at [760, 469] on div at bounding box center [1106, 501] width 845 height 349
